Goal: Task Accomplishment & Management: Use online tool/utility

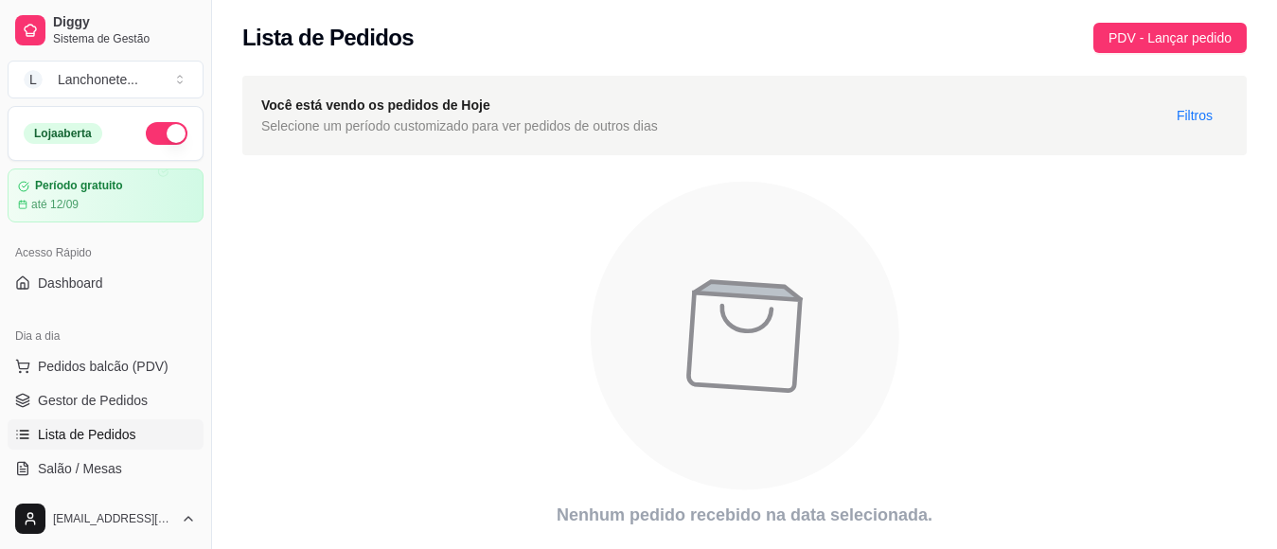
scroll to position [56, 0]
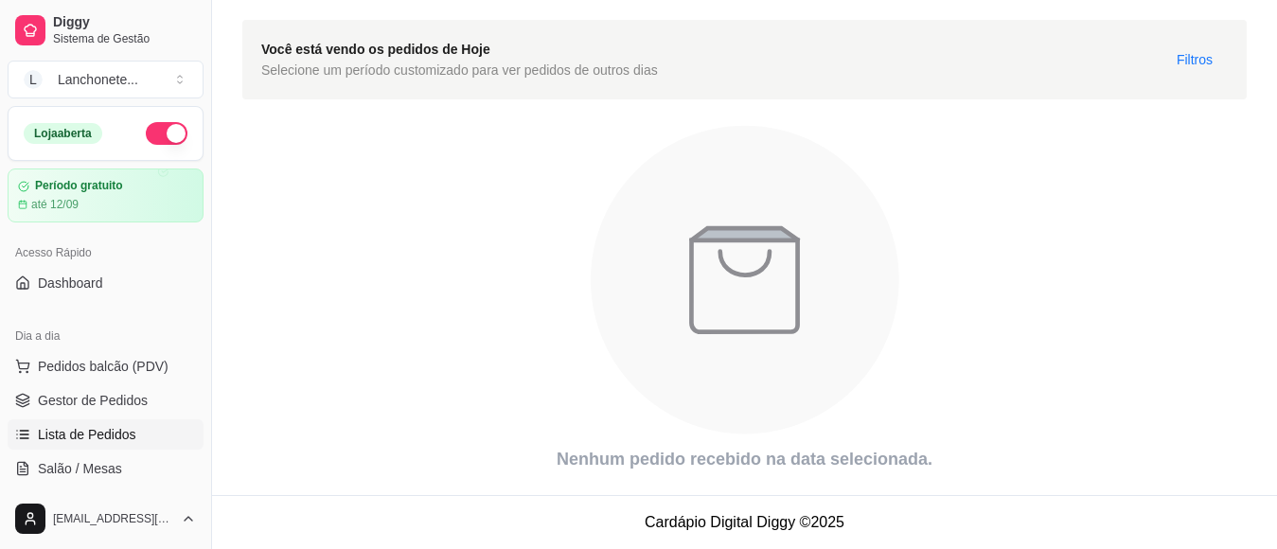
click at [605, 301] on icon "animation" at bounding box center [745, 280] width 309 height 309
click at [146, 138] on button "button" at bounding box center [167, 133] width 42 height 23
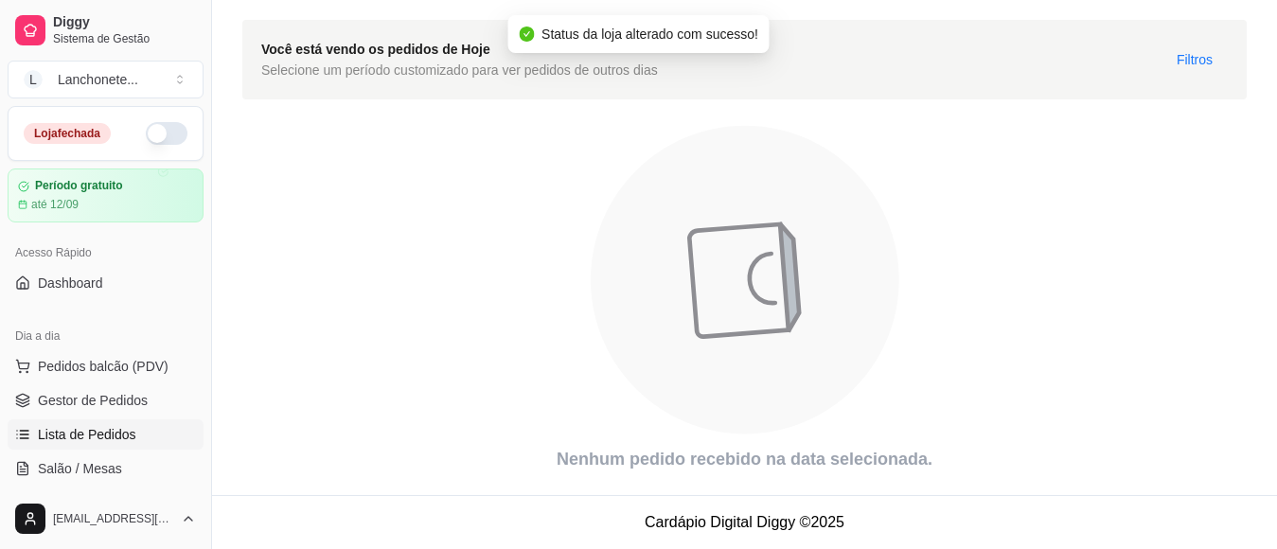
type button "on"
click at [146, 138] on button "button" at bounding box center [167, 133] width 42 height 23
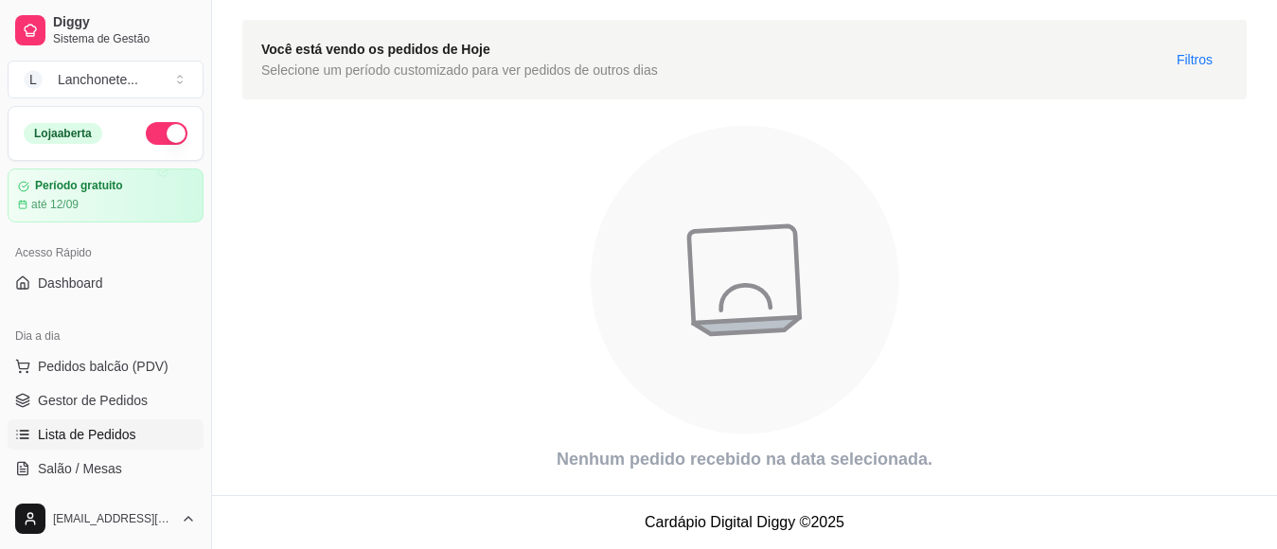
type button "on"
click at [149, 127] on button "button" at bounding box center [167, 133] width 42 height 23
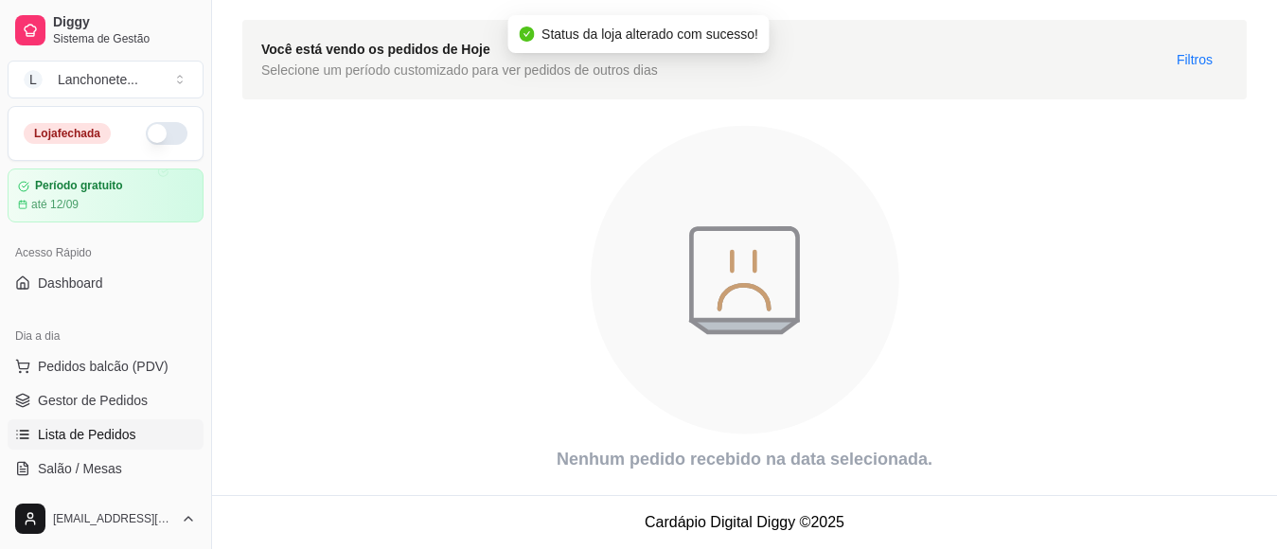
type button "on"
click at [149, 127] on button "button" at bounding box center [167, 133] width 42 height 23
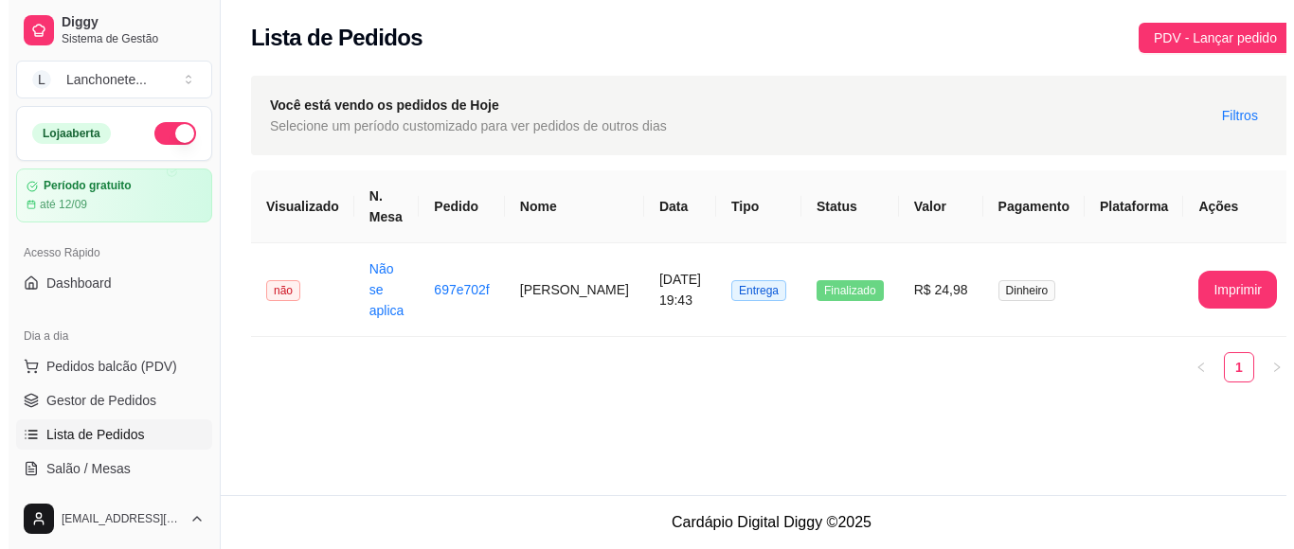
scroll to position [0, 0]
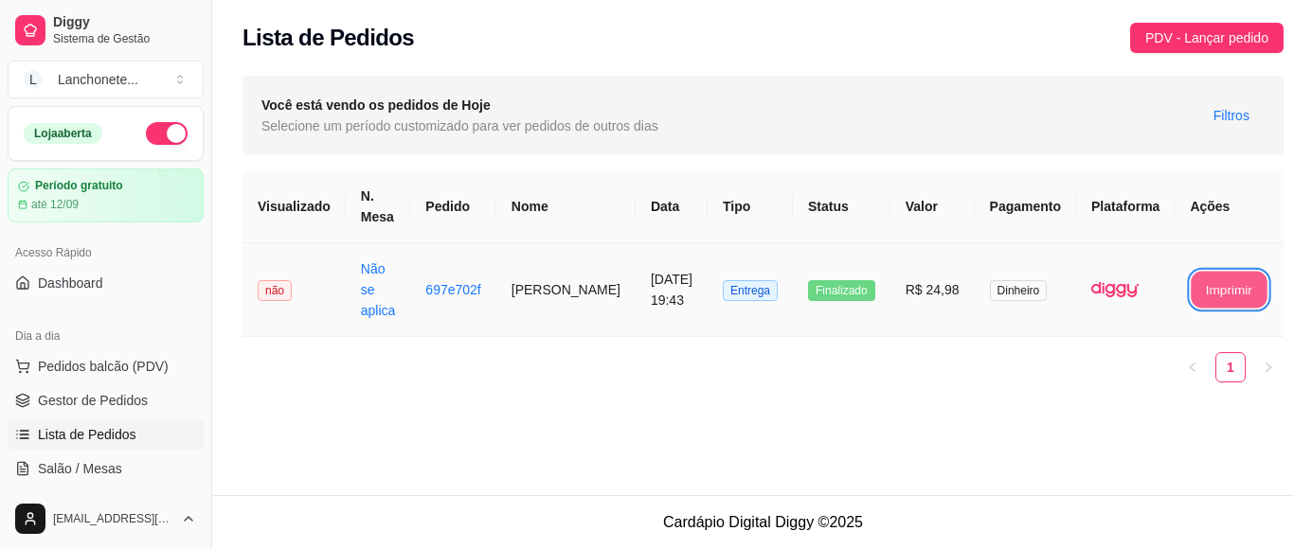
click at [1191, 272] on button "Imprimir" at bounding box center [1229, 290] width 76 height 37
click at [1211, 271] on button "Imprimir" at bounding box center [1228, 290] width 79 height 38
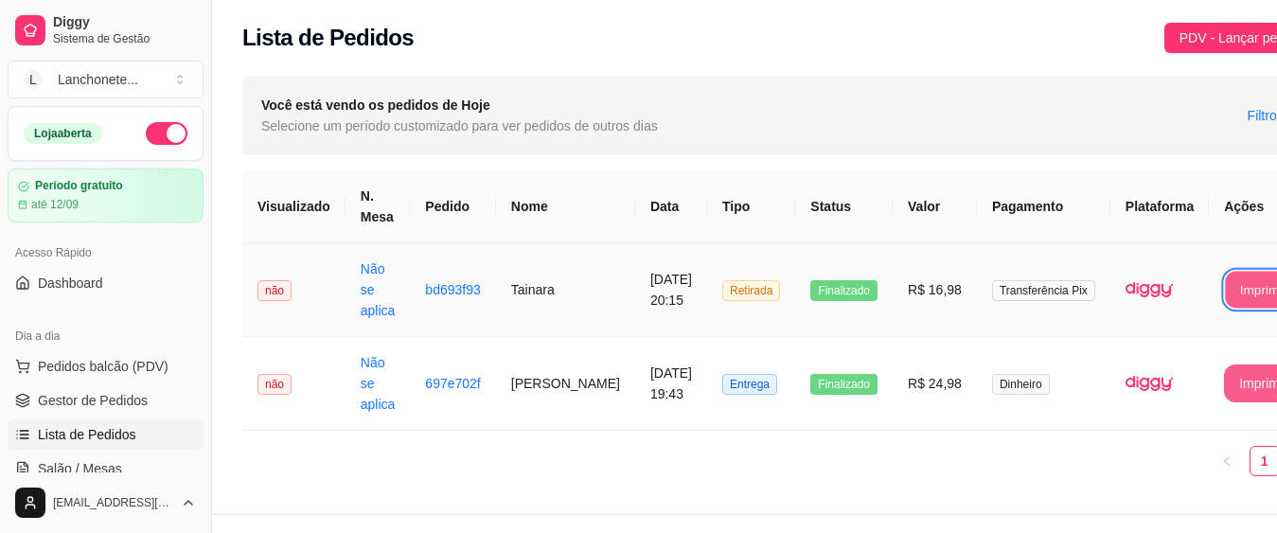
click at [1225, 274] on button "Imprimir" at bounding box center [1263, 290] width 76 height 37
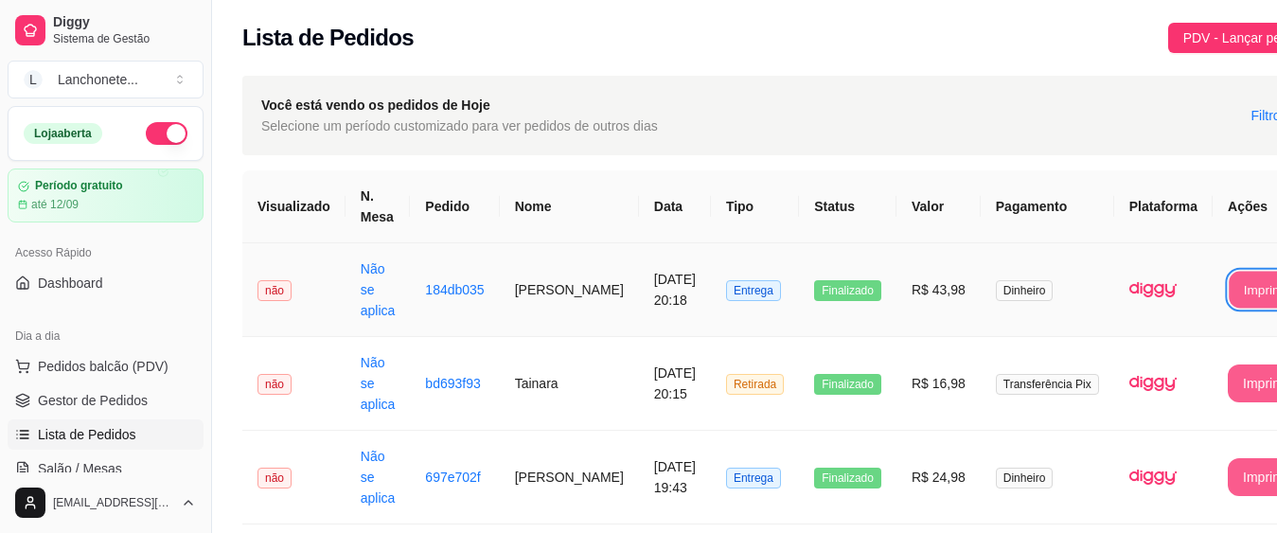
click at [1229, 288] on button "Imprimir" at bounding box center [1267, 290] width 76 height 37
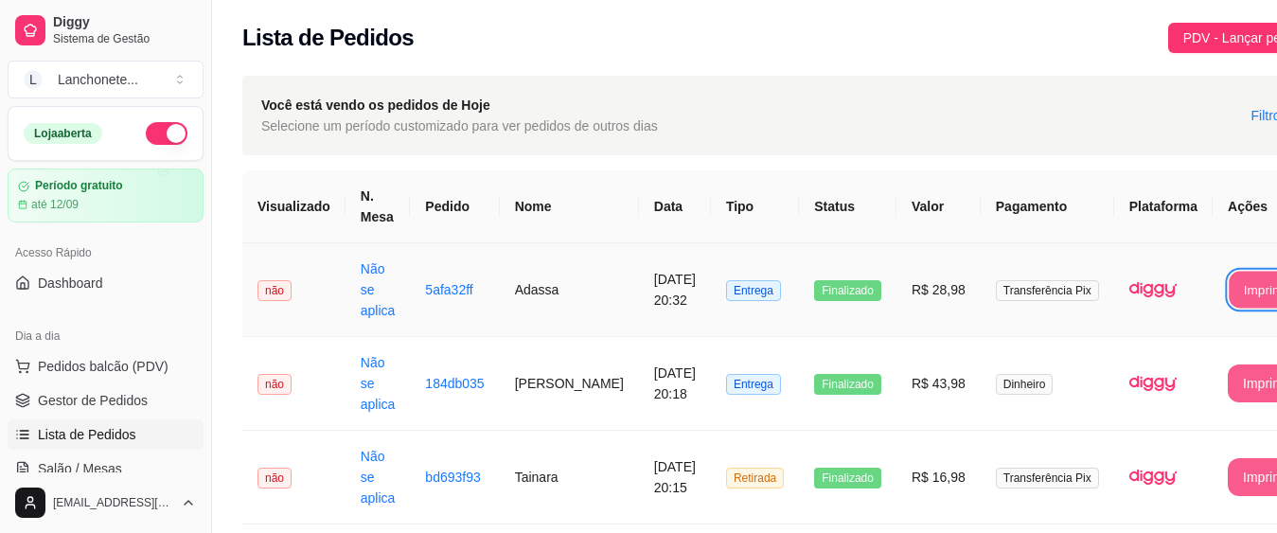
click at [1053, 371] on tbody "**********" at bounding box center [782, 430] width 1080 height 375
click at [1228, 307] on button "Imprimir" at bounding box center [1267, 290] width 79 height 38
